Goal: Task Accomplishment & Management: Manage account settings

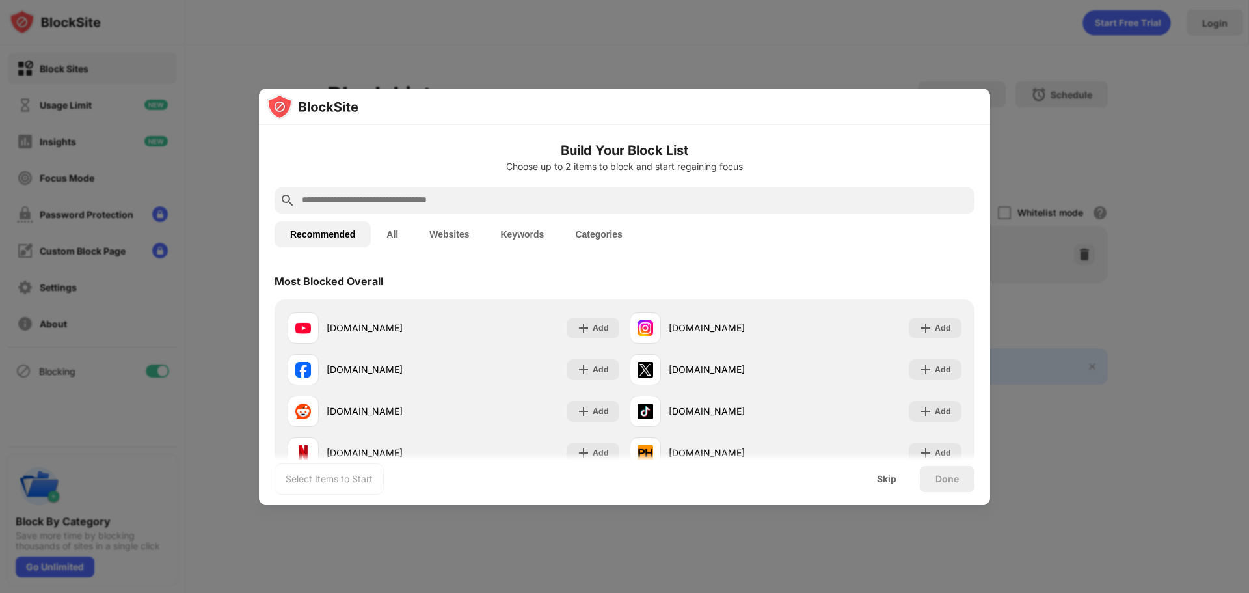
click at [392, 235] on button "All" at bounding box center [392, 234] width 43 height 26
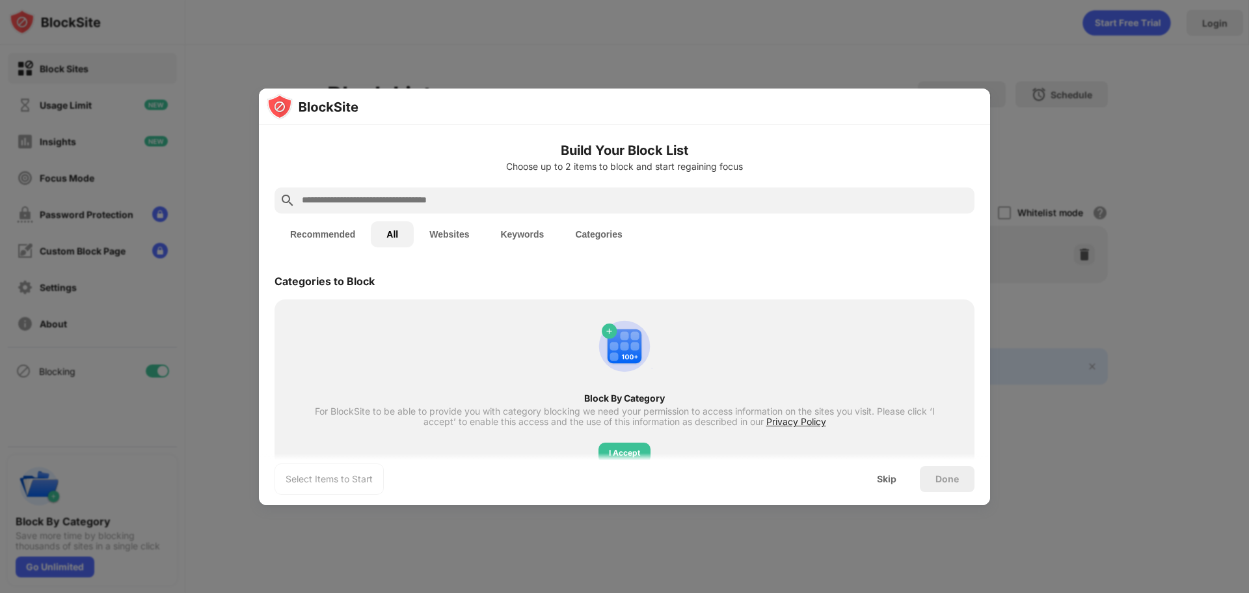
click at [332, 234] on button "Recommended" at bounding box center [322, 234] width 96 height 26
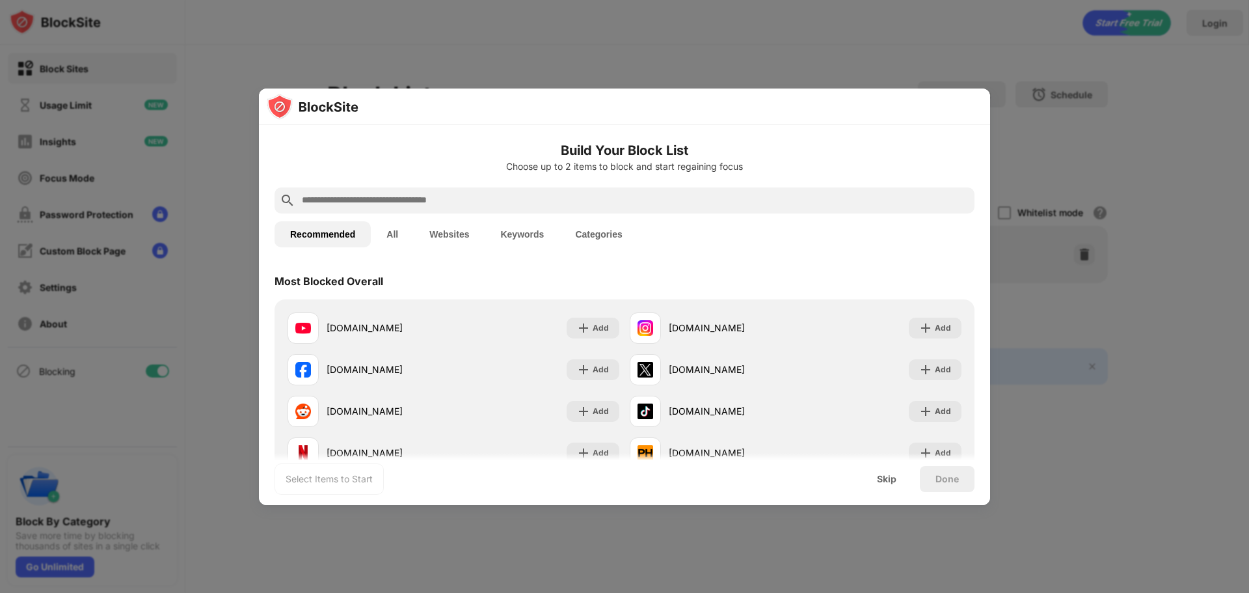
click at [465, 237] on button "Websites" at bounding box center [449, 234] width 71 height 26
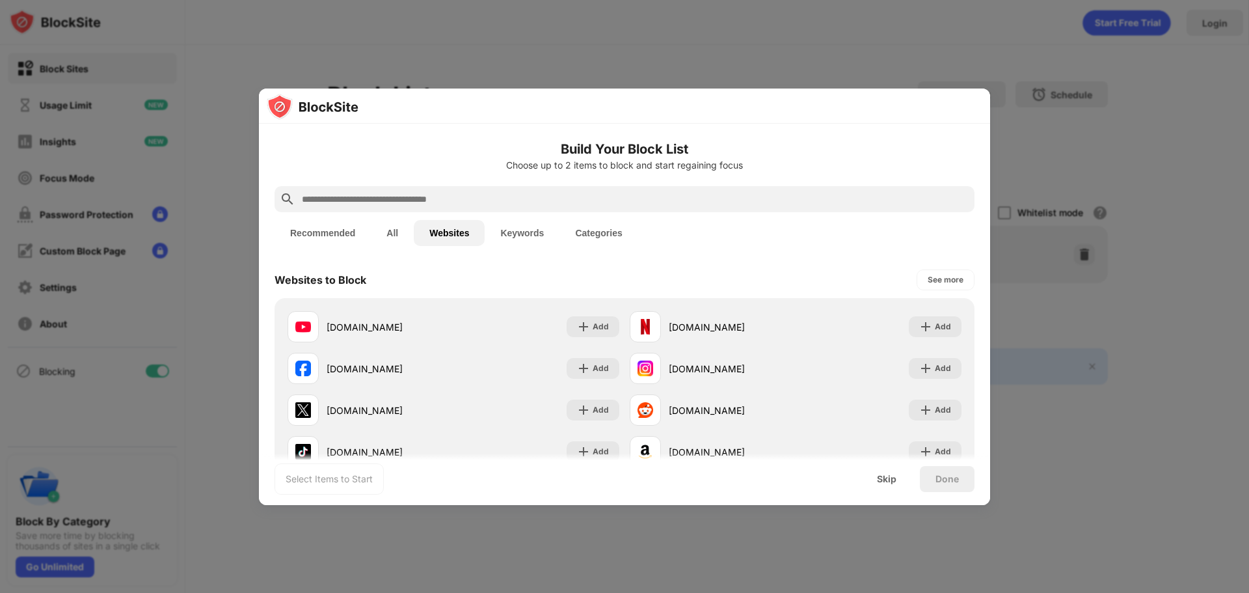
click at [323, 241] on button "Recommended" at bounding box center [322, 233] width 96 height 26
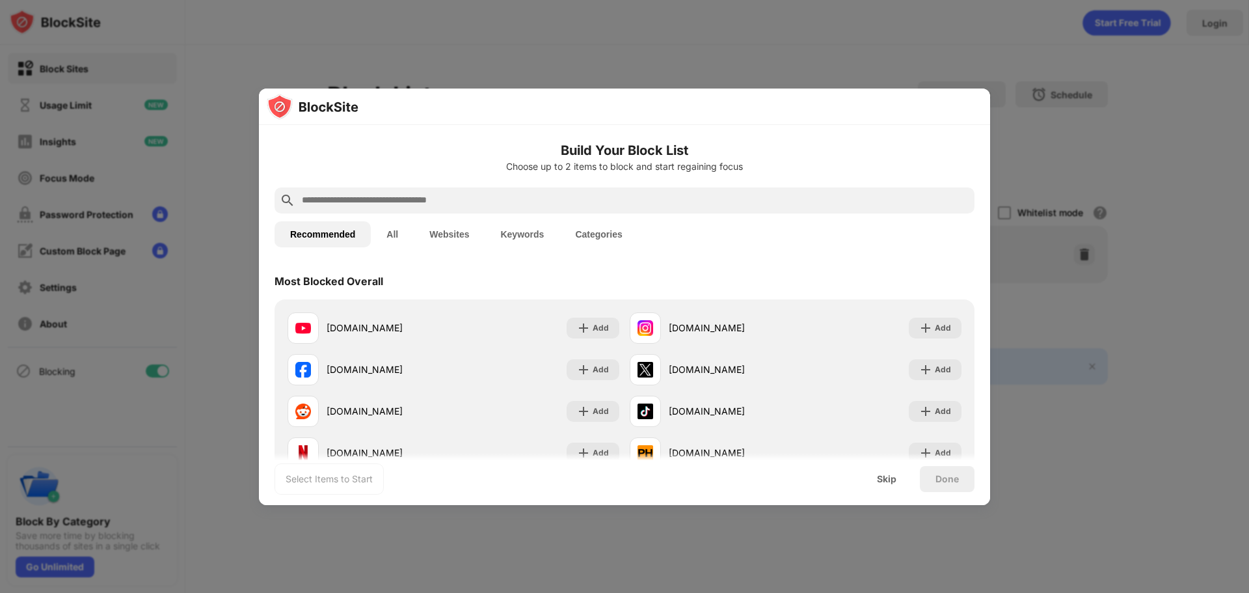
scroll to position [65, 0]
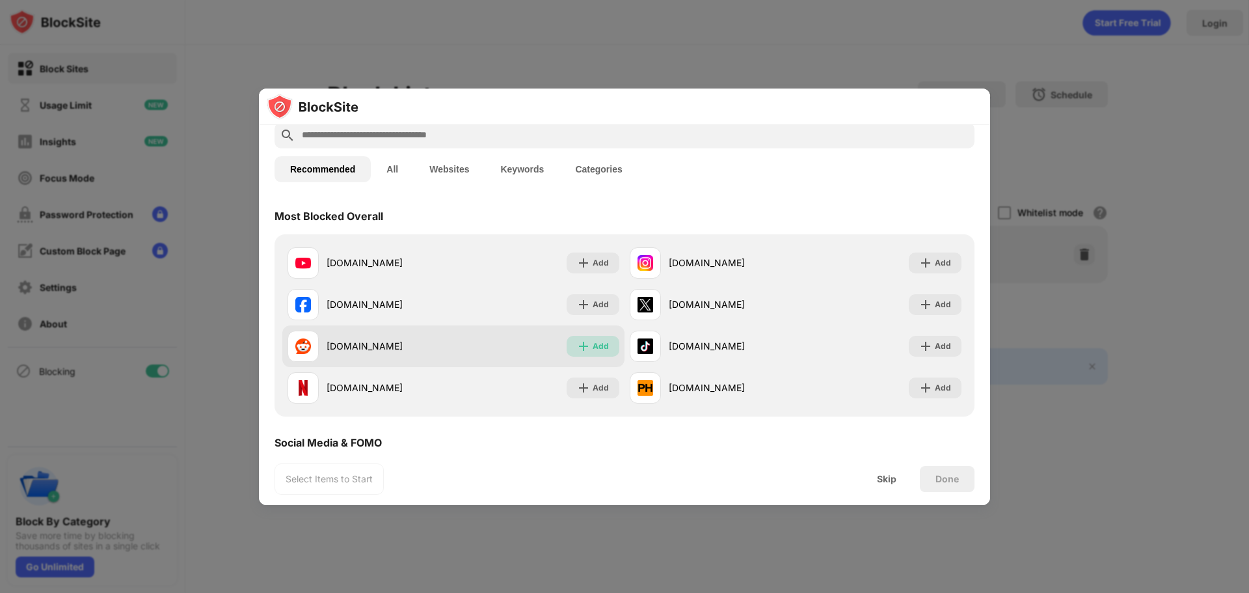
click at [593, 345] on div "Add" at bounding box center [601, 346] width 16 height 13
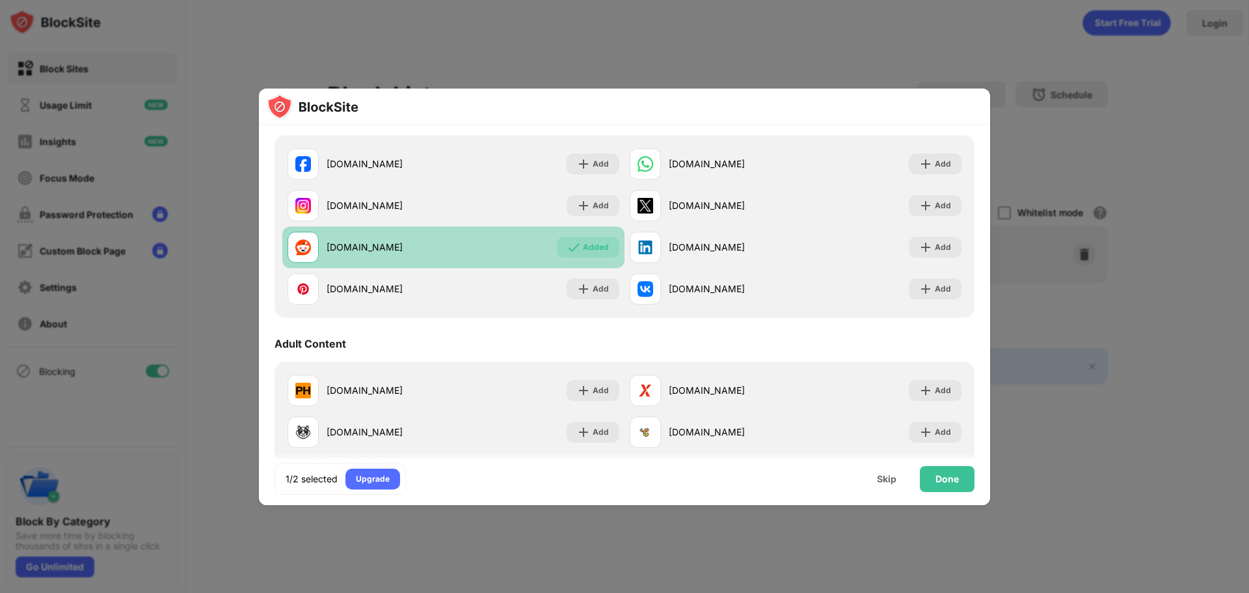
scroll to position [0, 0]
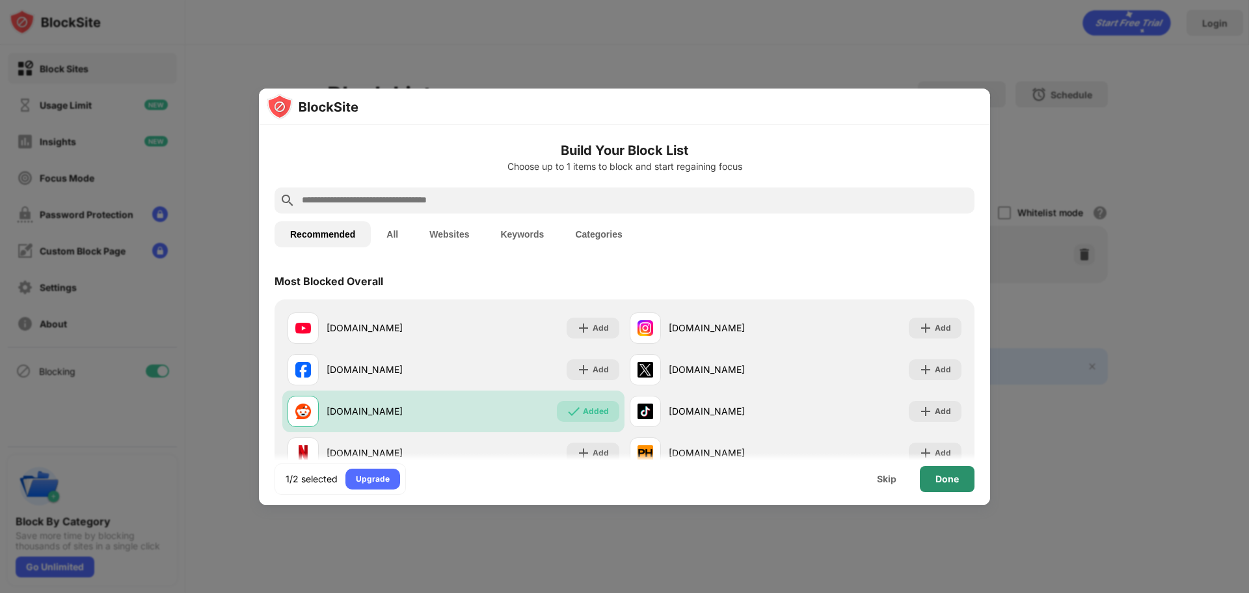
click at [935, 477] on div "Done" at bounding box center [946, 479] width 23 height 10
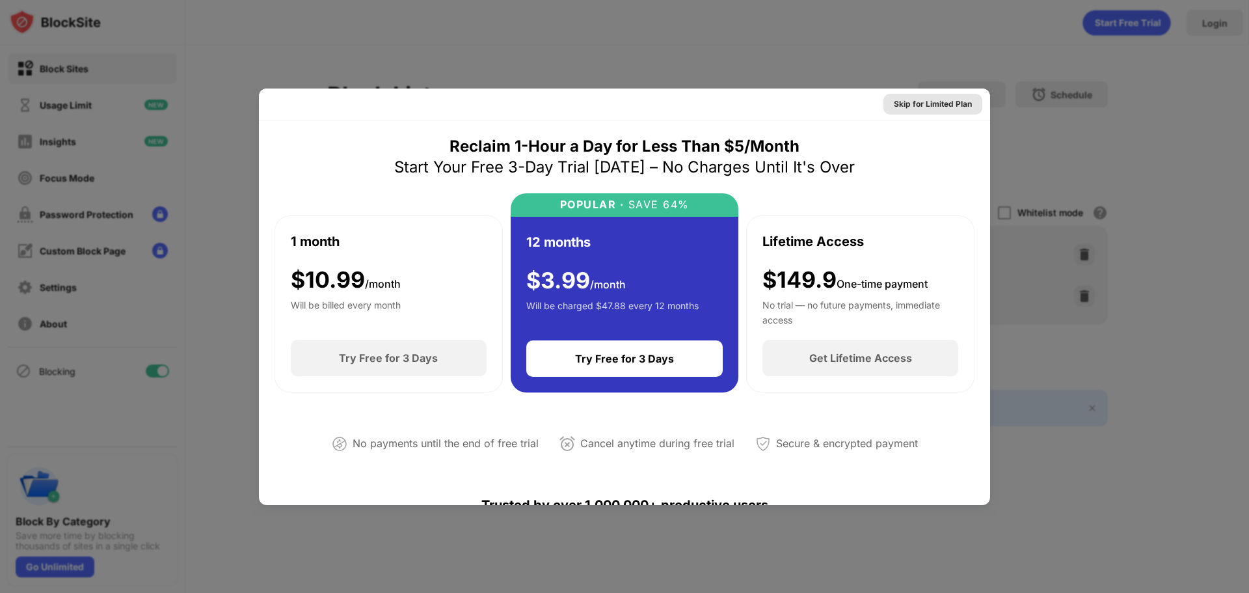
click at [919, 103] on div "Skip for Limited Plan" at bounding box center [933, 104] width 78 height 13
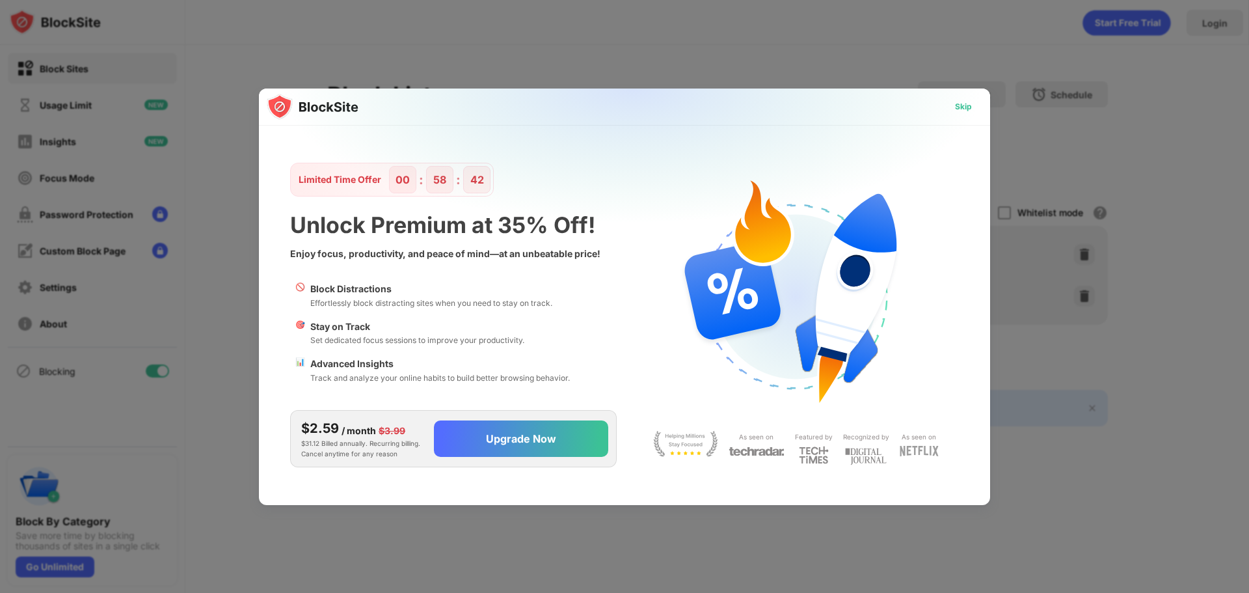
click at [967, 104] on div "Skip" at bounding box center [963, 106] width 17 height 13
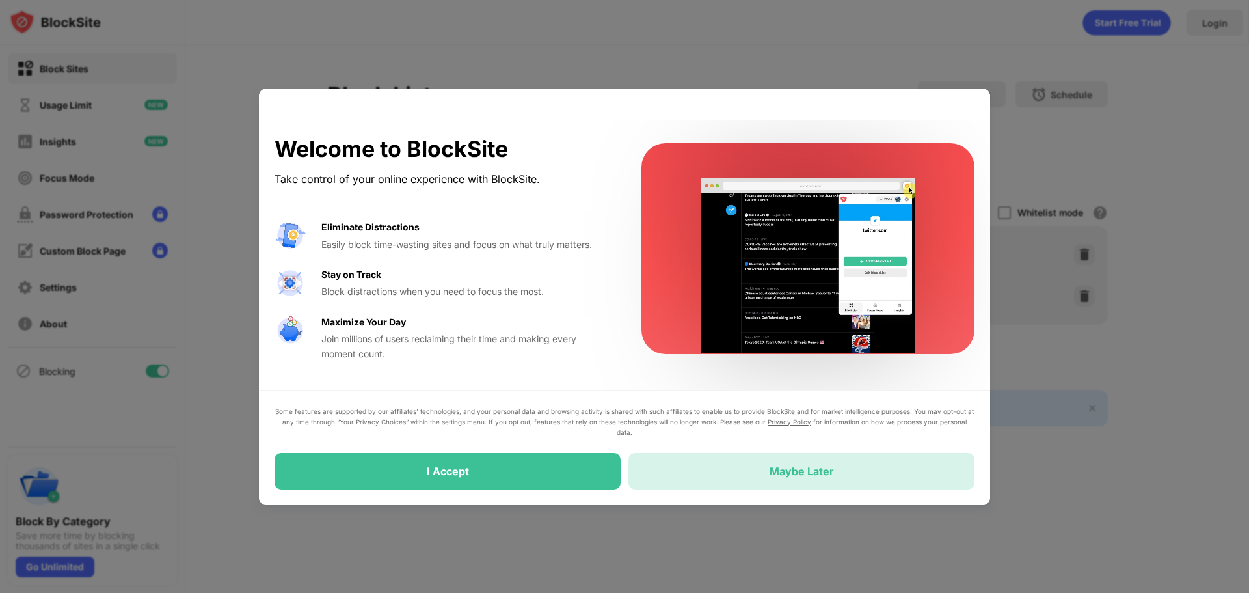
click at [791, 470] on div "Maybe Later" at bounding box center [801, 470] width 64 height 13
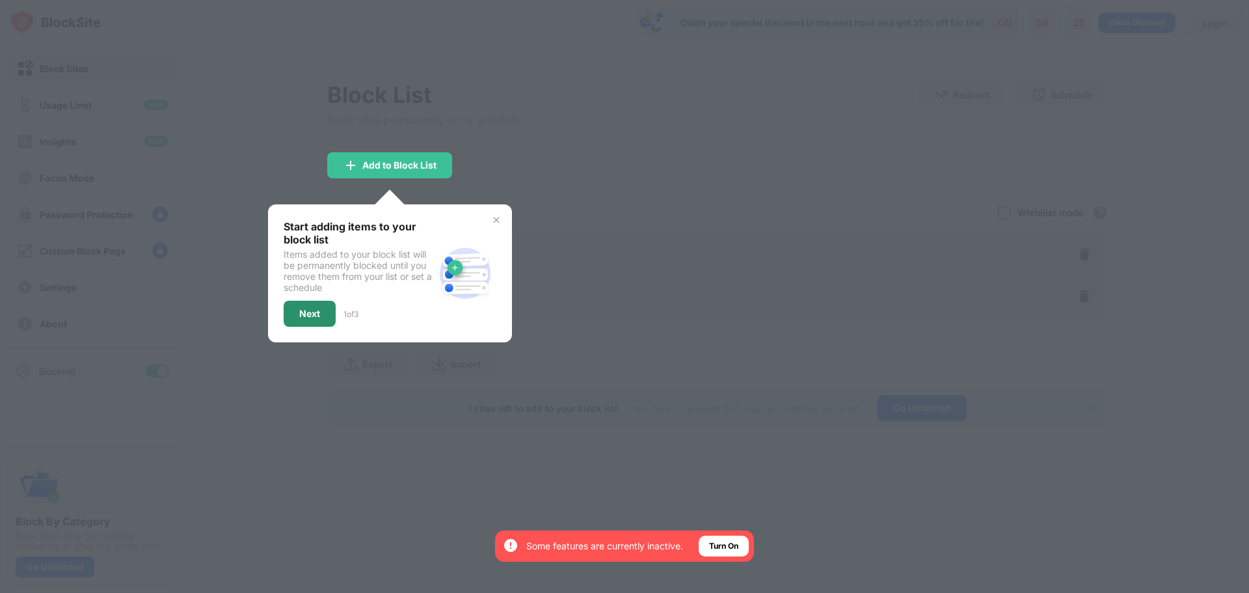
click at [301, 311] on div "Next" at bounding box center [309, 313] width 21 height 10
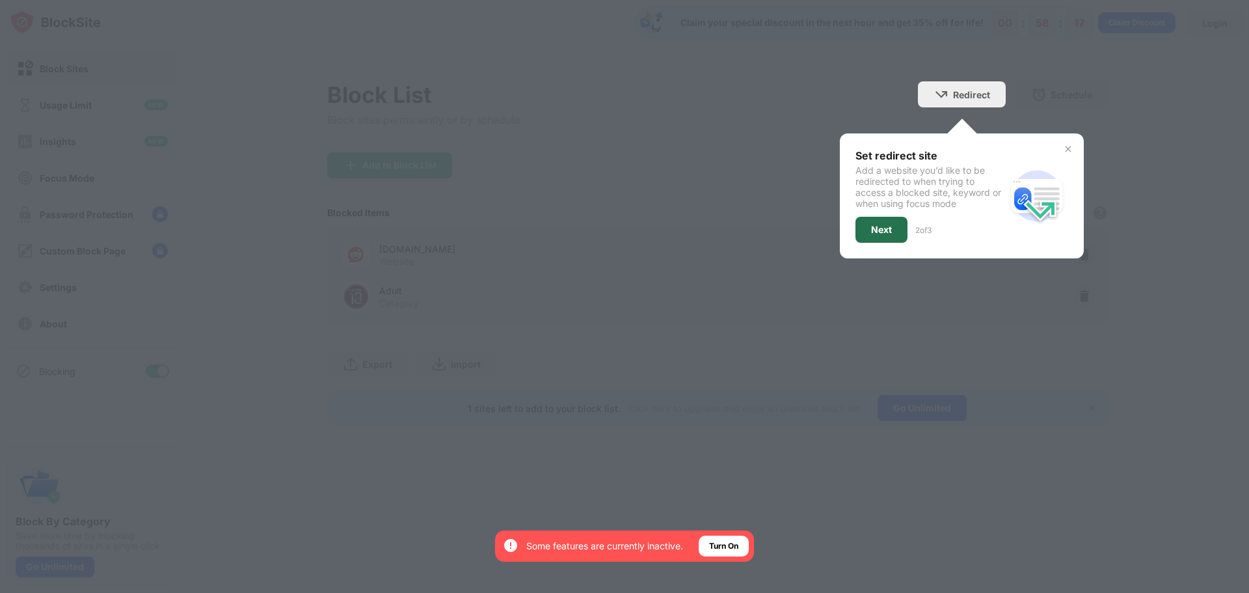
click at [877, 226] on div "Next" at bounding box center [881, 229] width 21 height 10
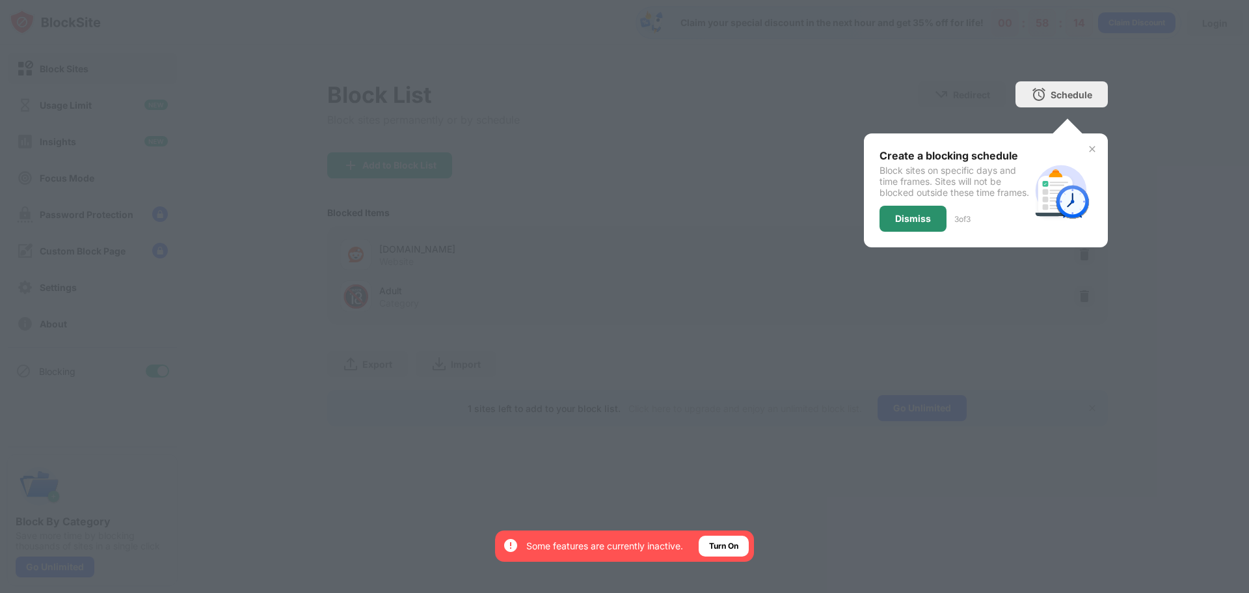
click at [924, 224] on div "Dismiss" at bounding box center [913, 218] width 36 height 10
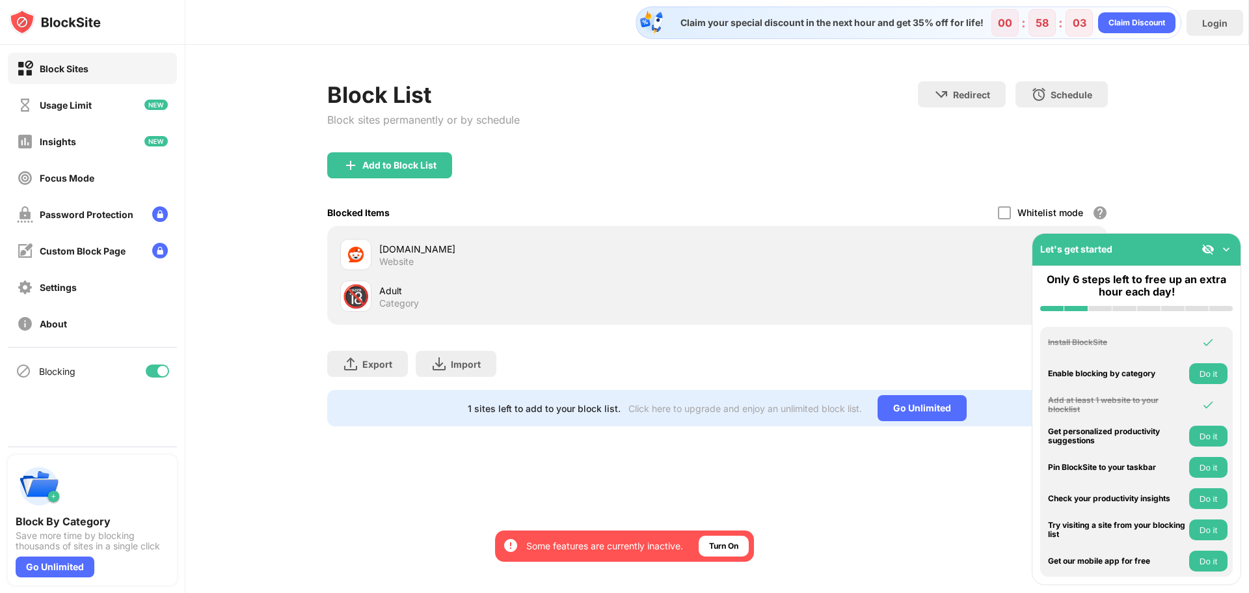
click at [1195, 468] on button "Do it" at bounding box center [1208, 467] width 38 height 21
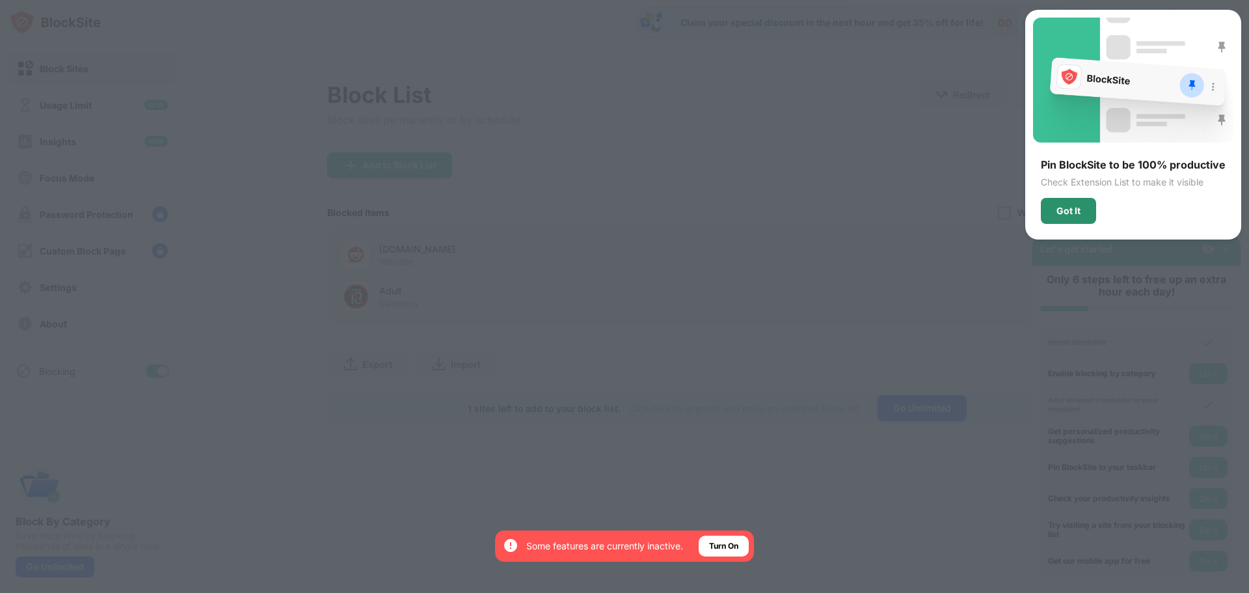
click at [1063, 217] on div "Got It" at bounding box center [1068, 211] width 55 height 26
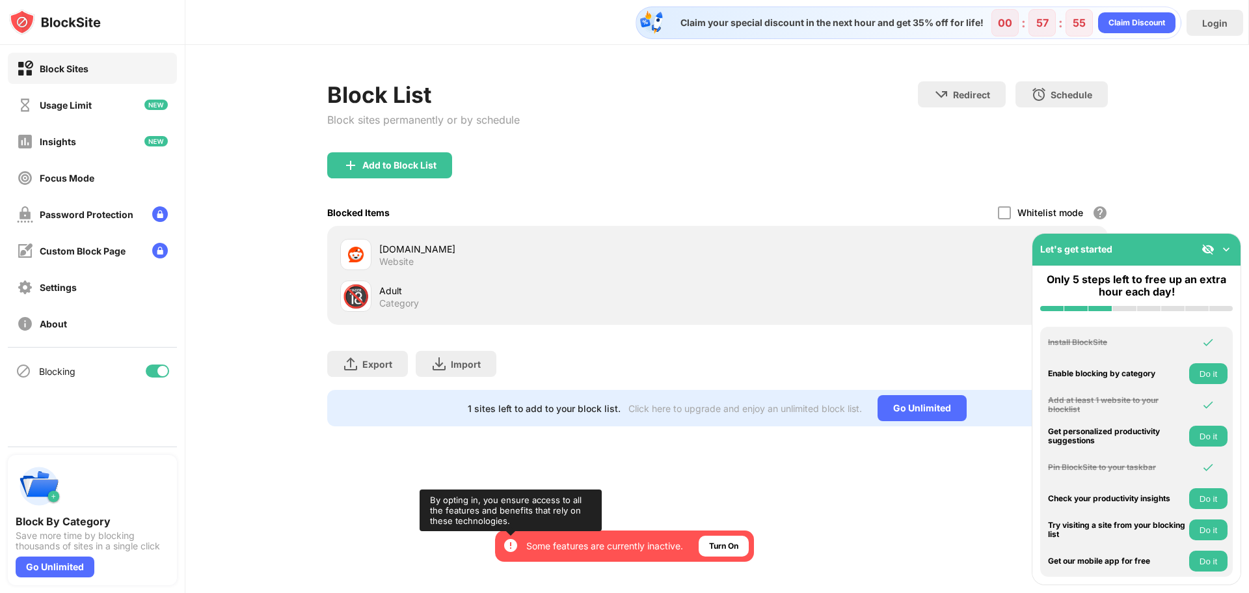
click at [508, 544] on img at bounding box center [511, 545] width 16 height 16
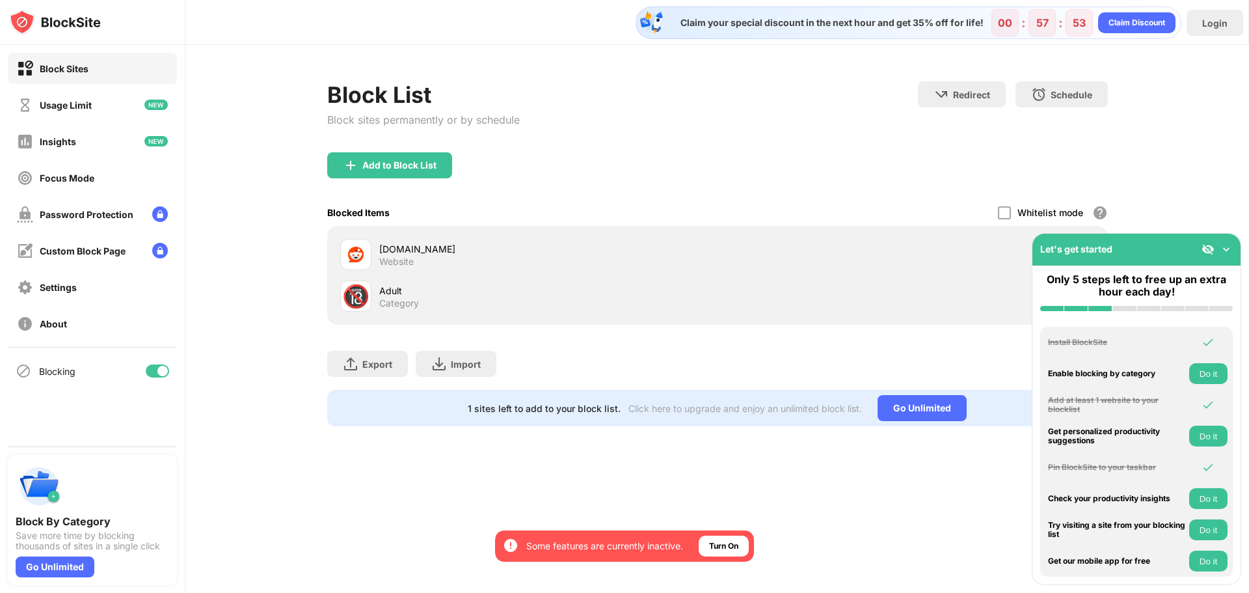
click at [612, 464] on div "Claim your special discount in the next hour and get 35% off for life! 00 : 57 …" at bounding box center [716, 296] width 1063 height 593
click at [1226, 250] on img at bounding box center [1226, 249] width 13 height 13
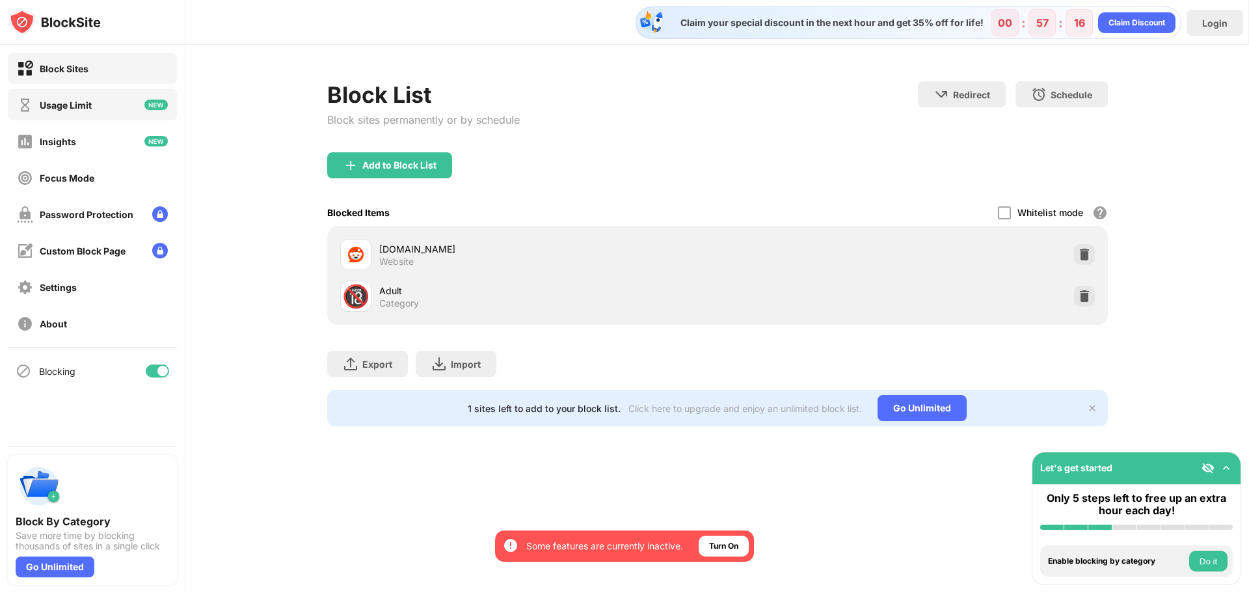
click at [71, 104] on div "Usage Limit" at bounding box center [66, 105] width 52 height 11
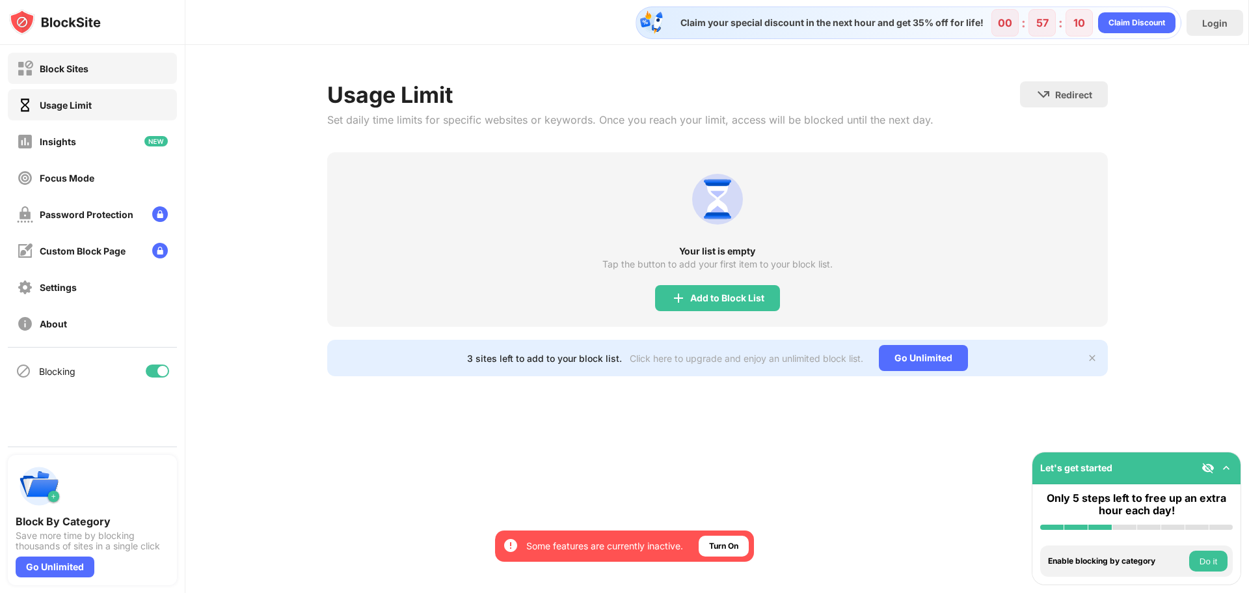
click at [88, 63] on div "Block Sites" at bounding box center [64, 68] width 49 height 11
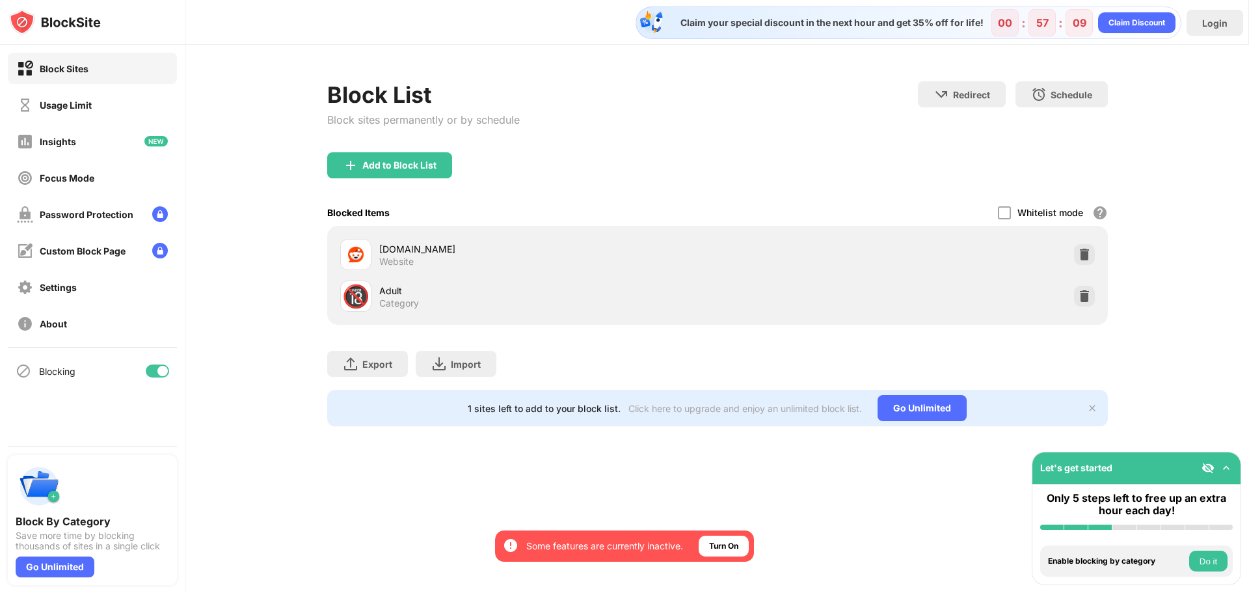
click at [88, 63] on div "Block Sites" at bounding box center [64, 68] width 49 height 11
click at [401, 167] on div "Add to Block List" at bounding box center [399, 165] width 74 height 10
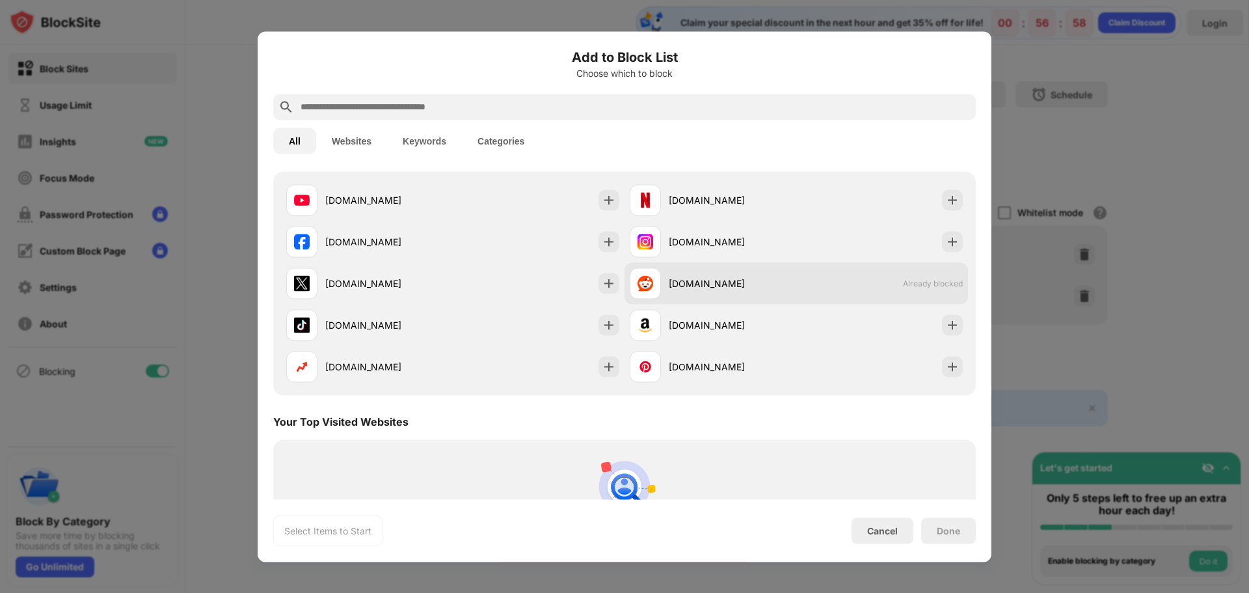
scroll to position [260, 0]
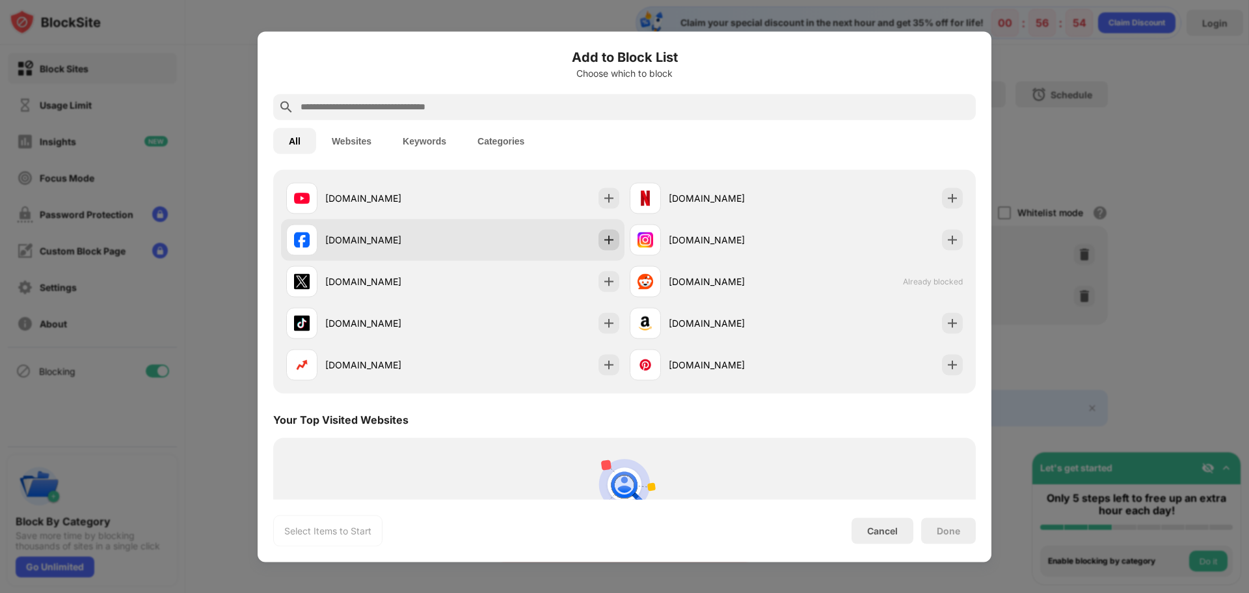
click at [602, 241] on img at bounding box center [608, 239] width 13 height 13
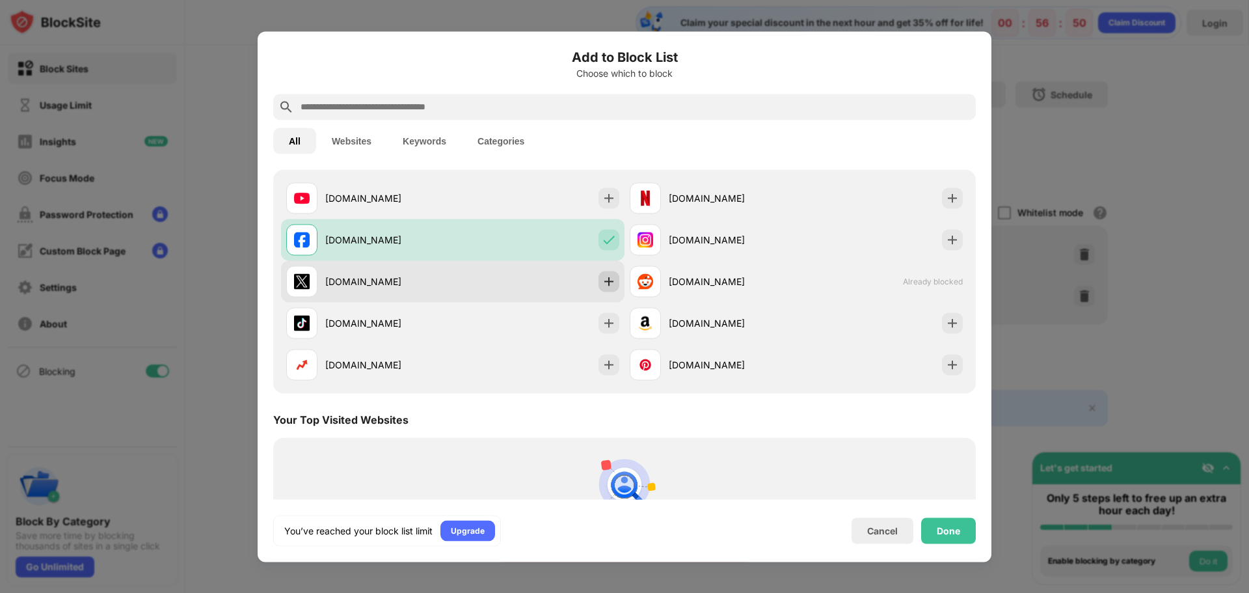
click at [605, 283] on img at bounding box center [608, 280] width 13 height 13
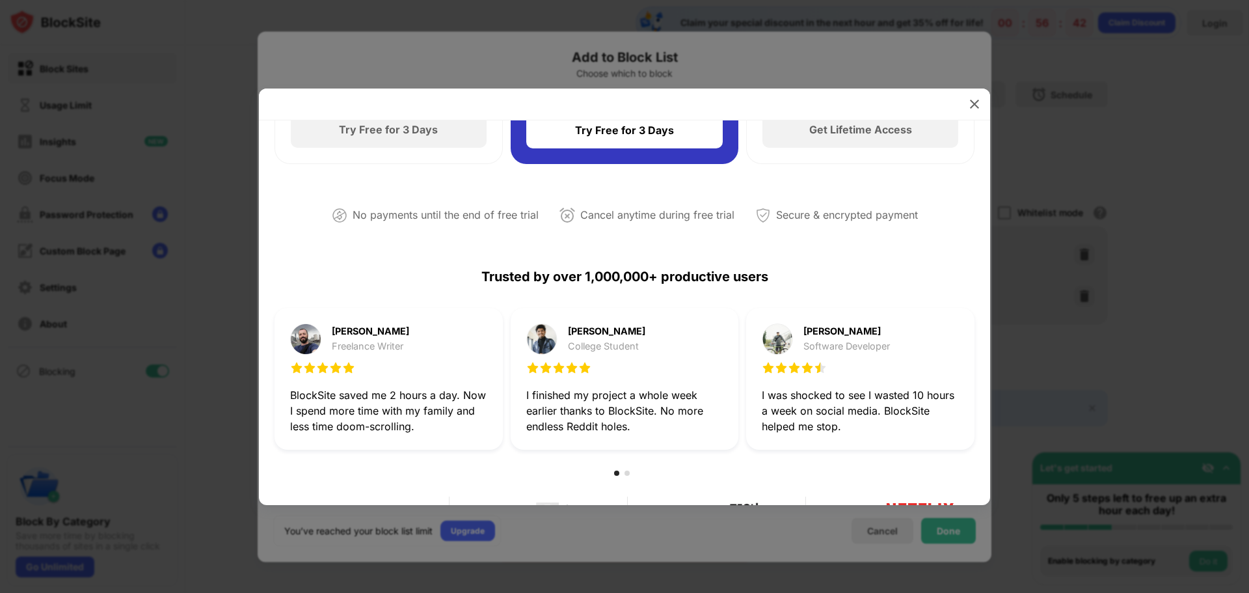
scroll to position [33, 0]
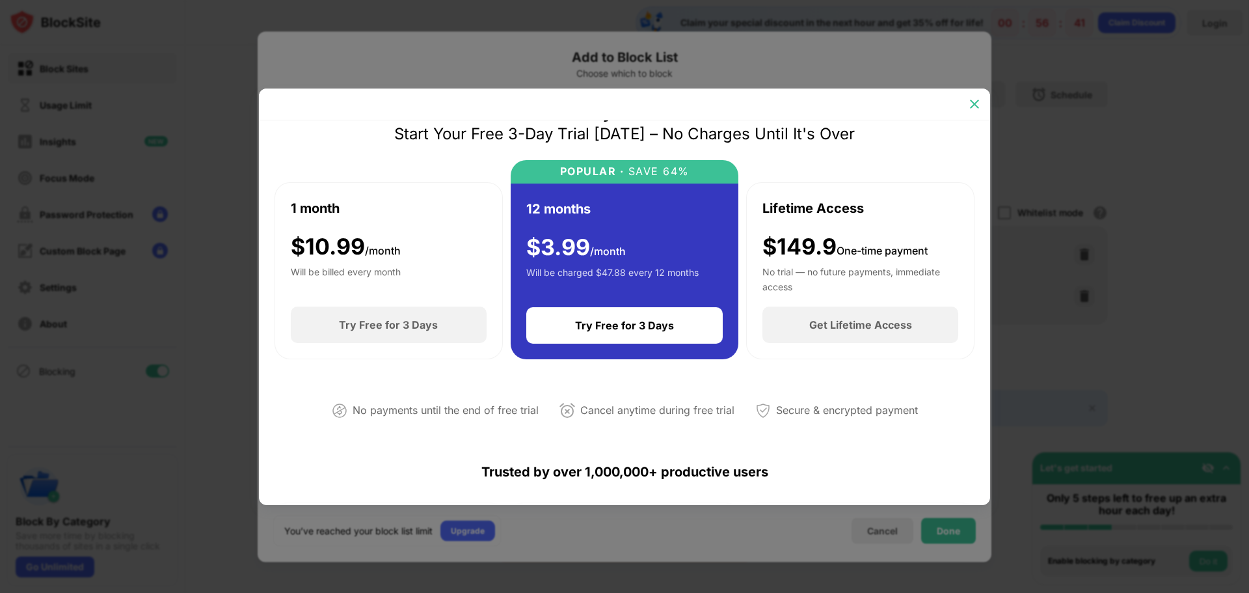
click at [970, 109] on img at bounding box center [974, 104] width 13 height 13
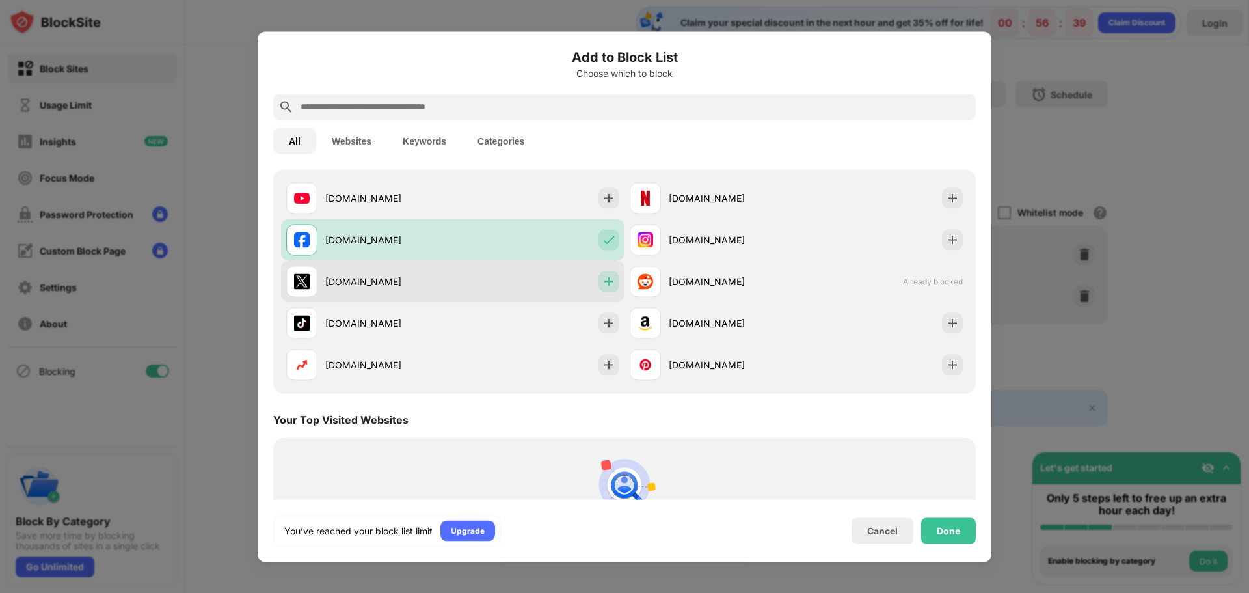
click at [607, 286] on img at bounding box center [608, 280] width 13 height 13
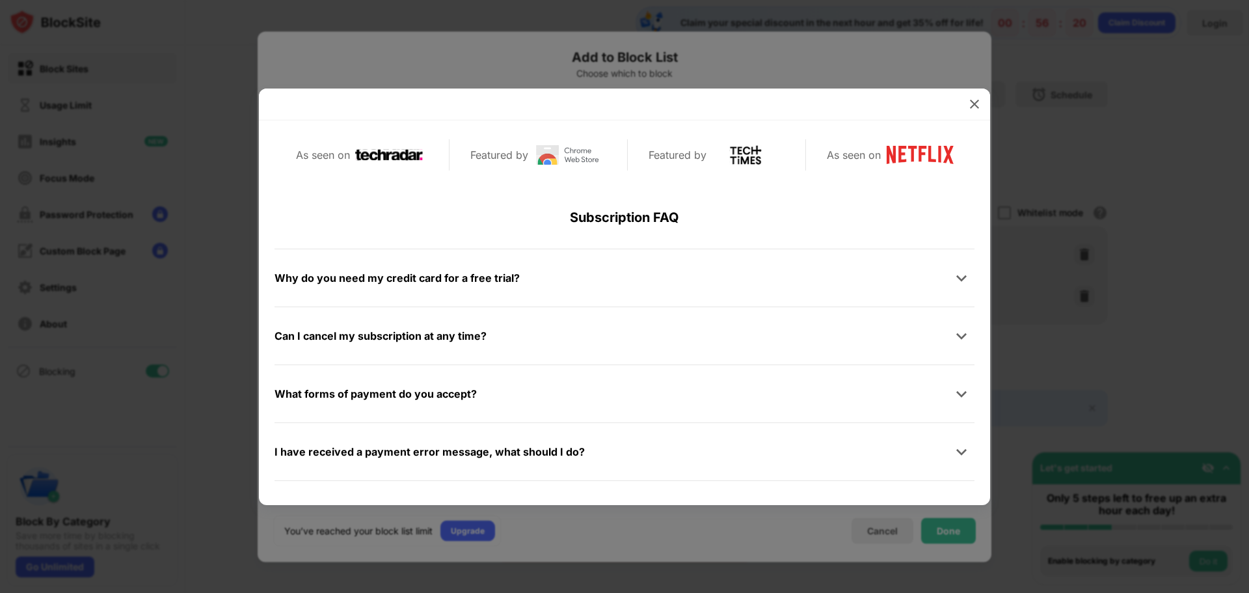
scroll to position [619, 0]
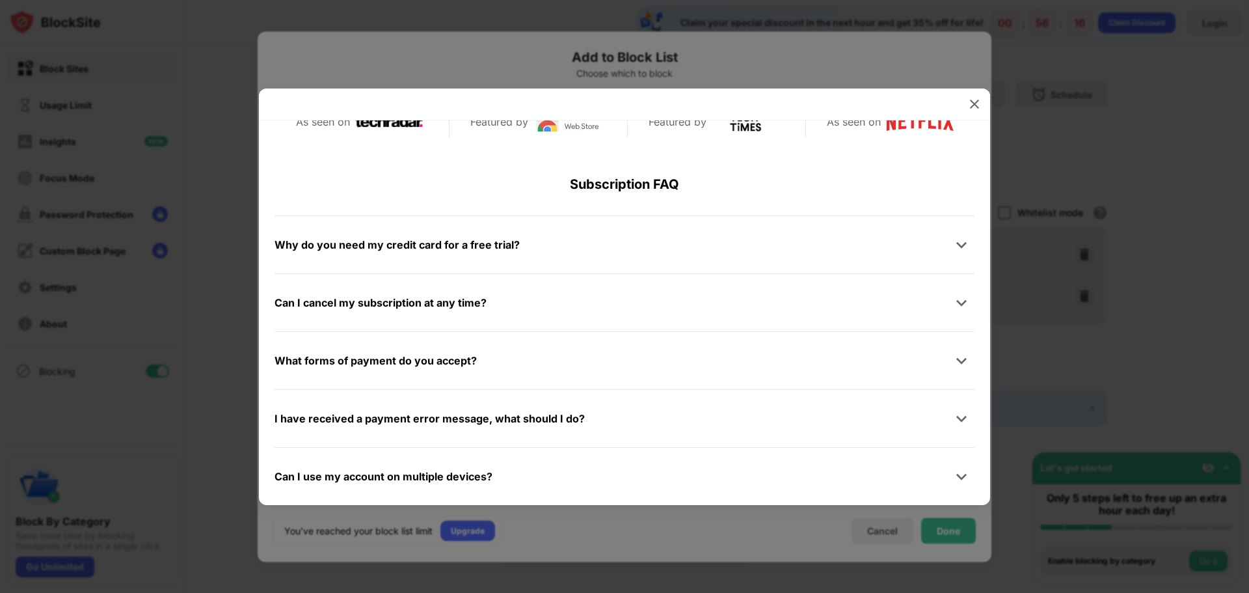
click at [636, 481] on div "Can I use my account on multiple devices?" at bounding box center [624, 476] width 700 height 26
click at [639, 473] on div "Can I use my account on multiple devices?" at bounding box center [624, 476] width 700 height 26
click at [948, 477] on div at bounding box center [961, 476] width 26 height 26
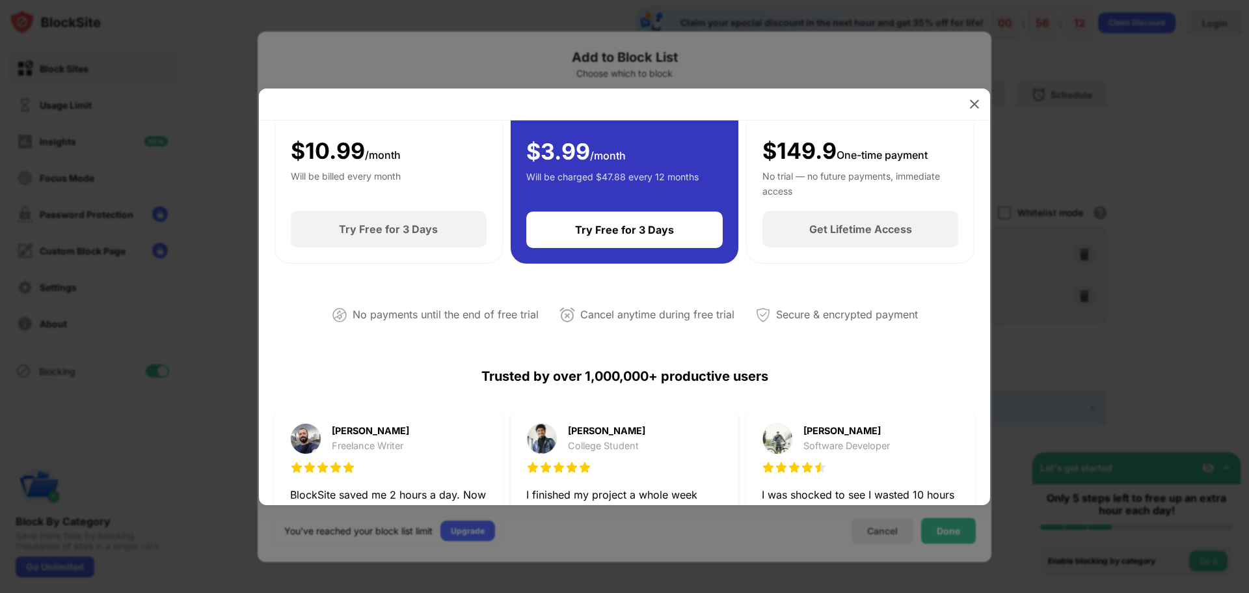
scroll to position [0, 0]
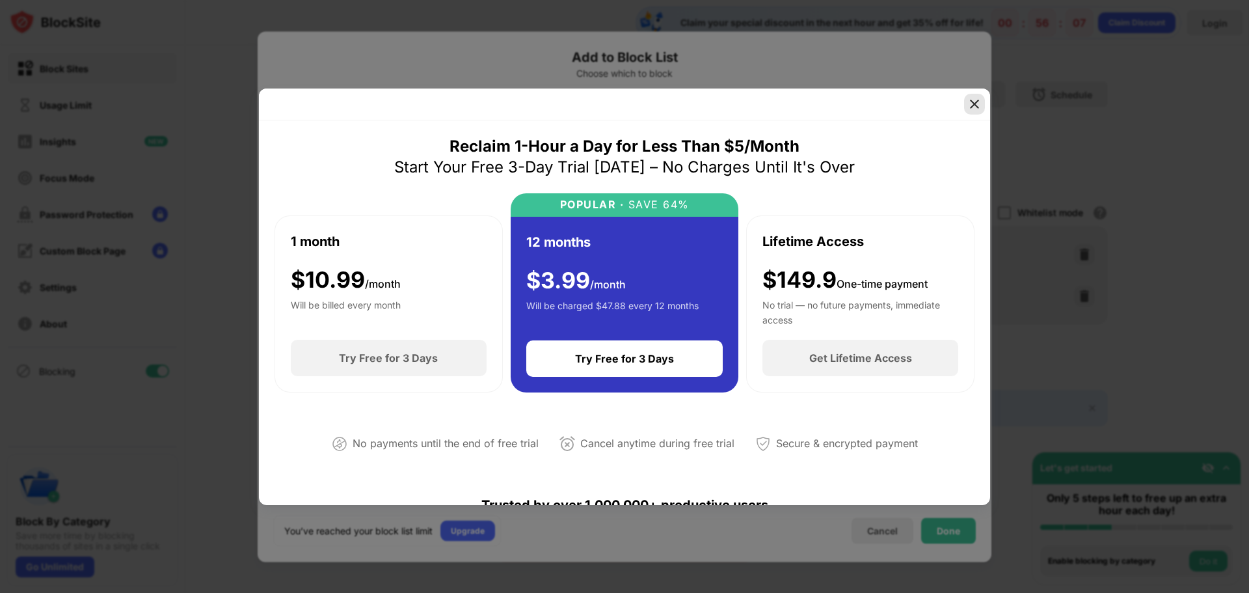
click at [970, 108] on img at bounding box center [974, 104] width 13 height 13
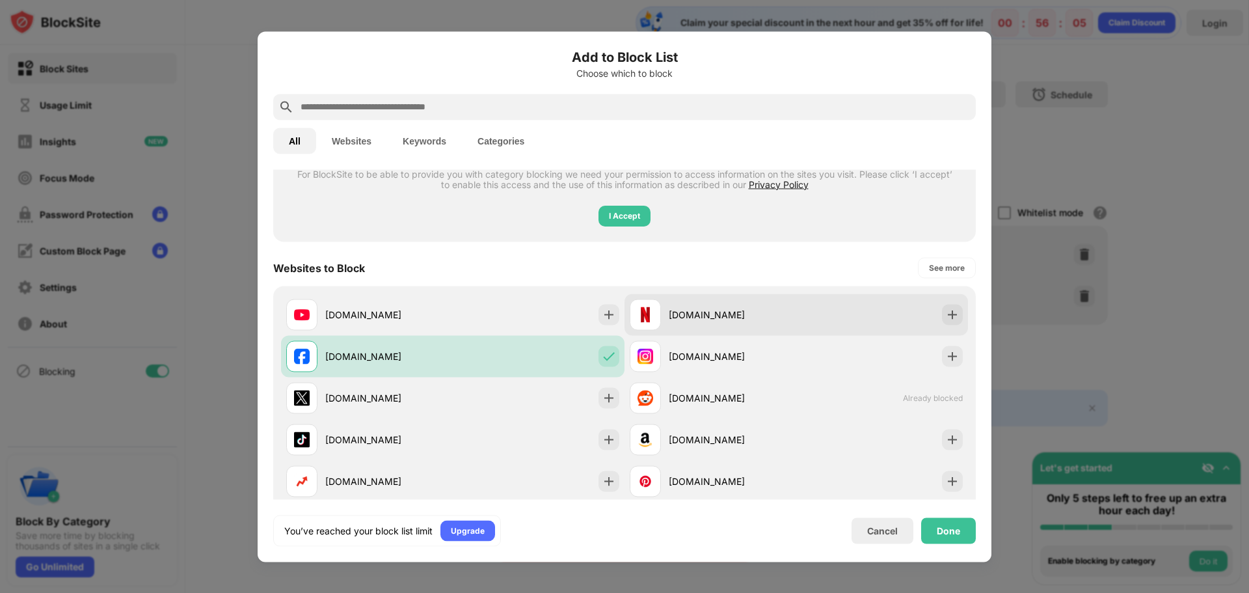
scroll to position [130, 0]
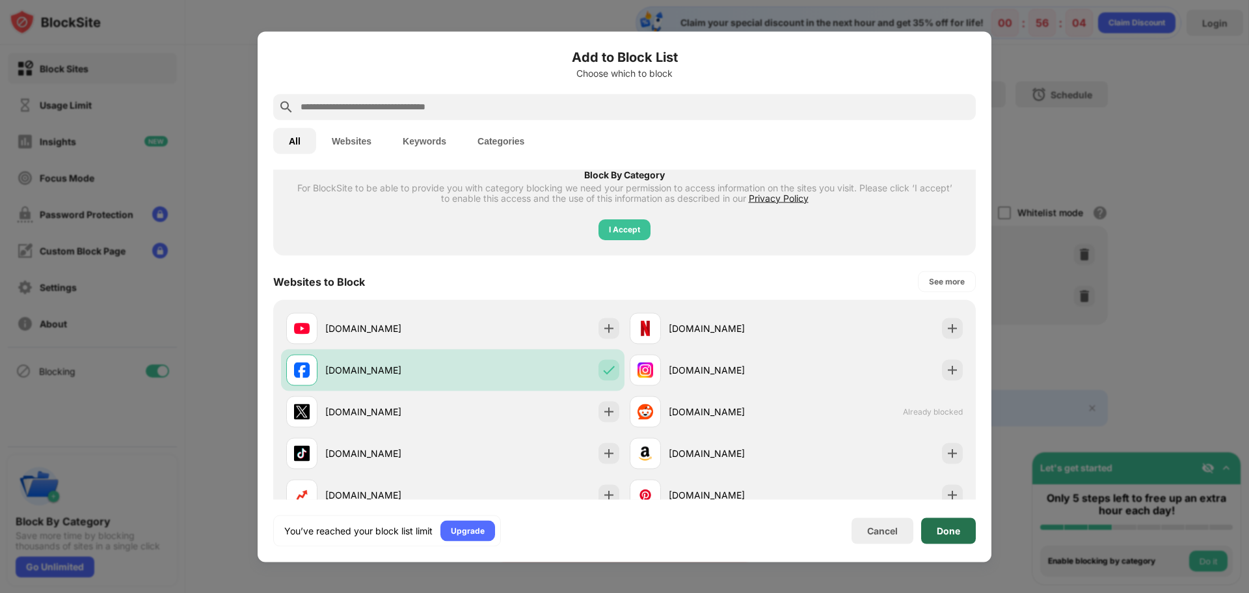
click at [930, 528] on div "Done" at bounding box center [948, 530] width 55 height 26
